Goal: Transaction & Acquisition: Purchase product/service

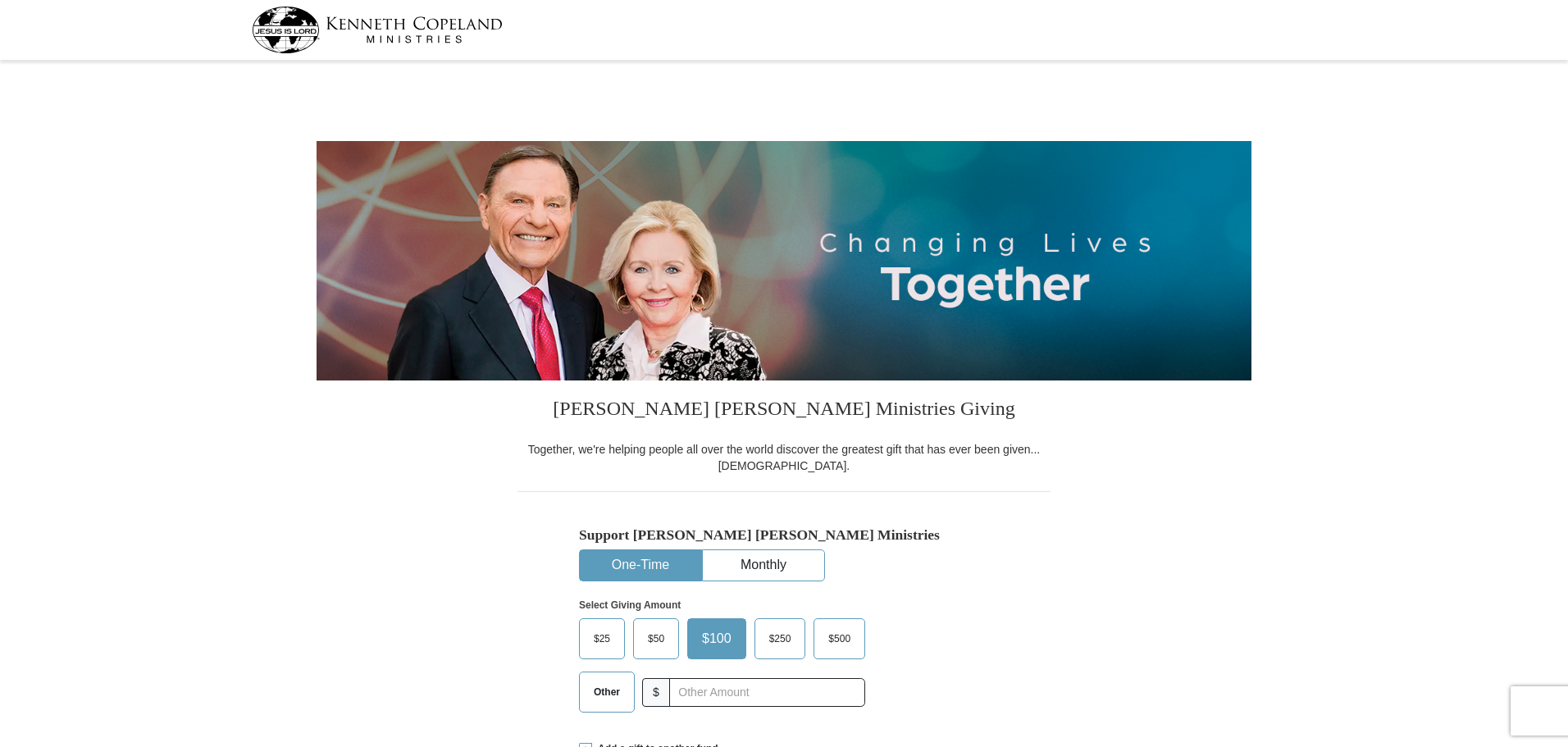
select select "FL"
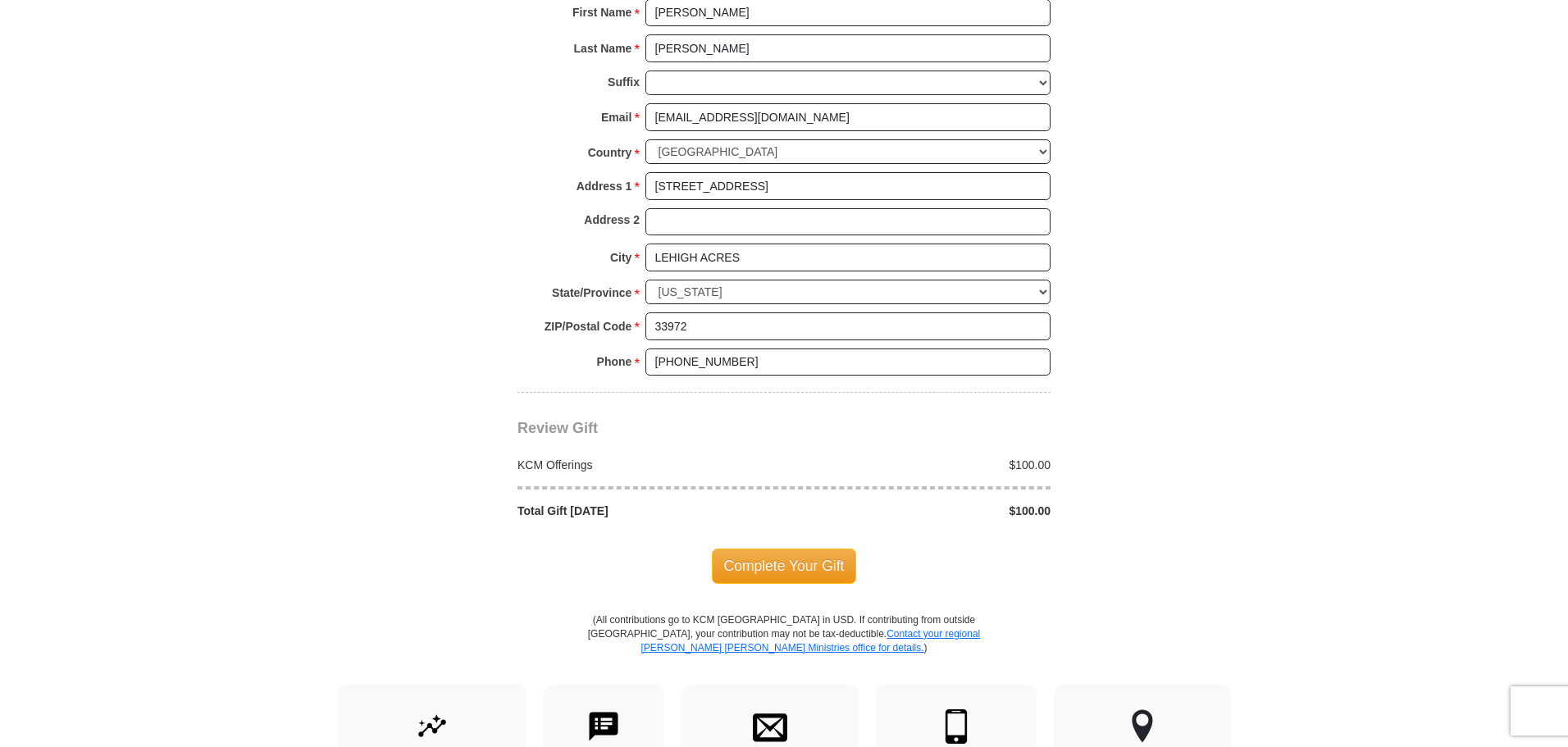
scroll to position [1147, 0]
click at [812, 561] on span "Complete Your Gift" at bounding box center [784, 564] width 145 height 34
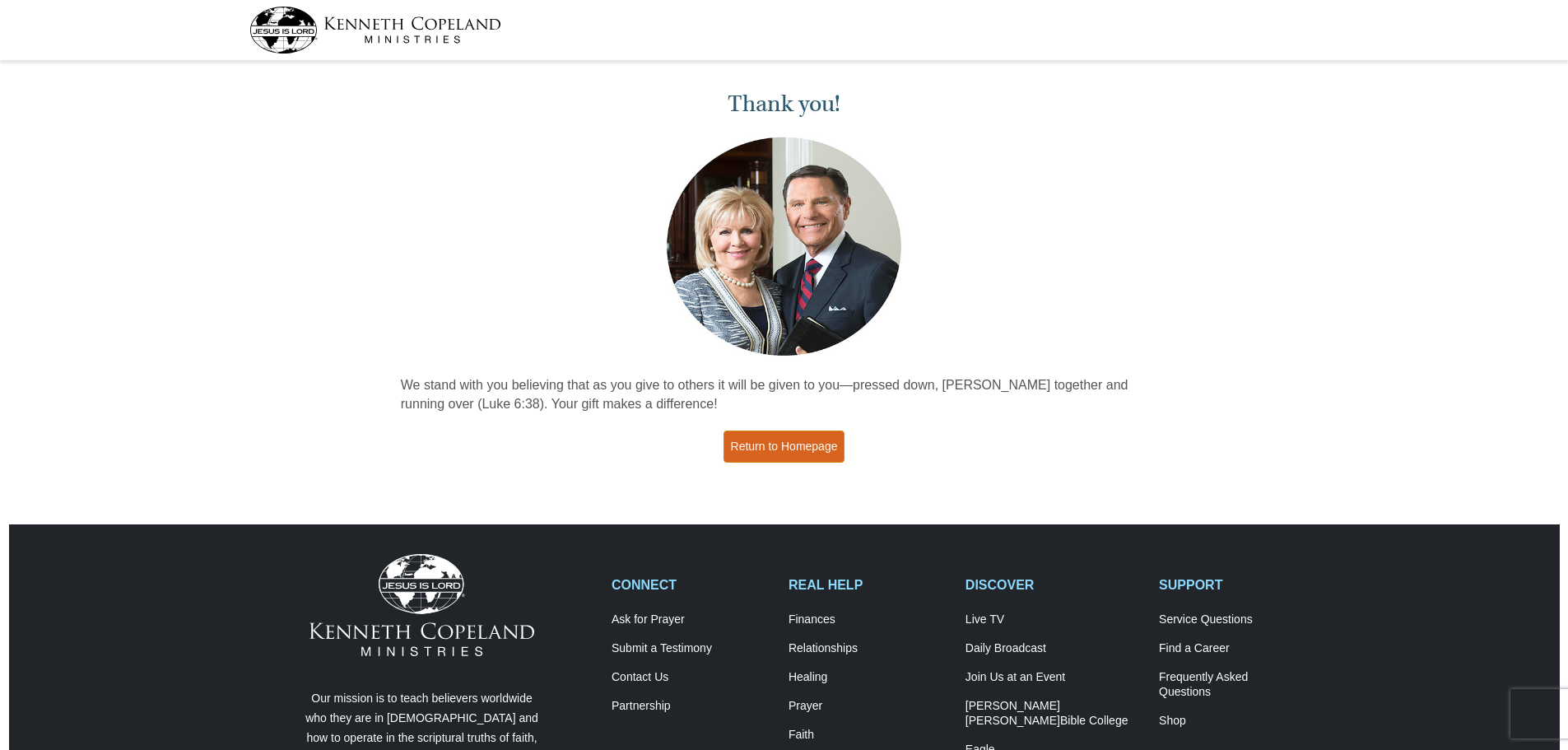
click at [764, 453] on link "Return to Homepage" at bounding box center [784, 446] width 122 height 32
